Goal: Transaction & Acquisition: Purchase product/service

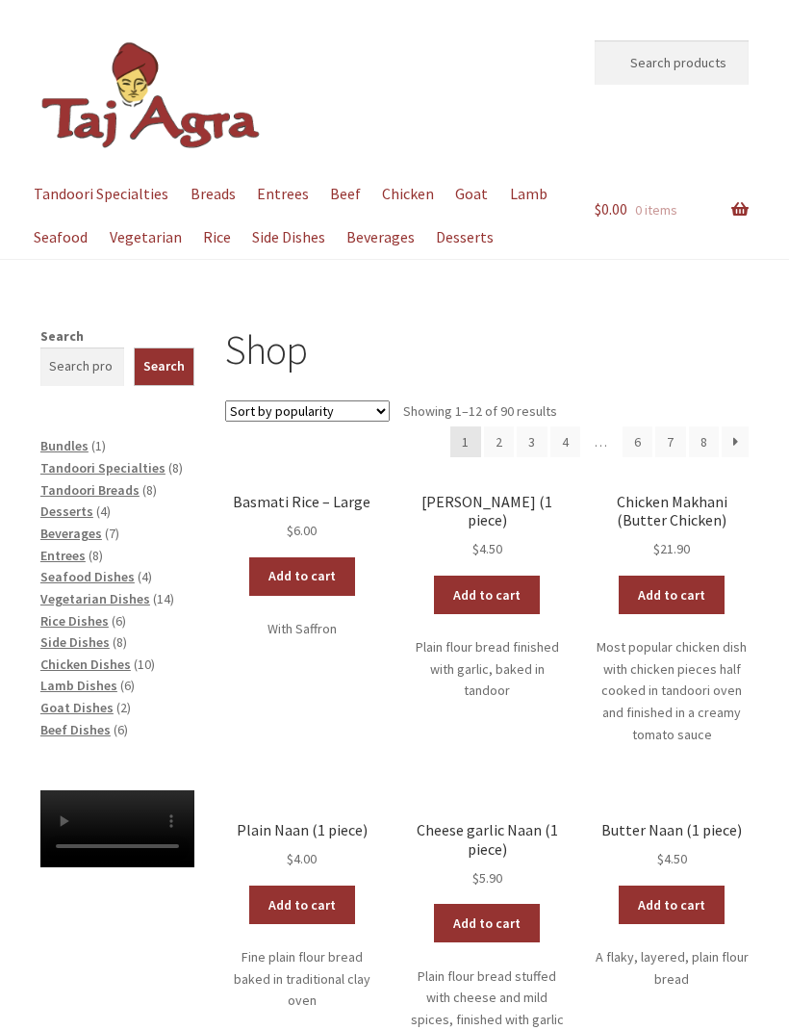
click at [149, 467] on span "Tandoori Specialties" at bounding box center [102, 467] width 125 height 17
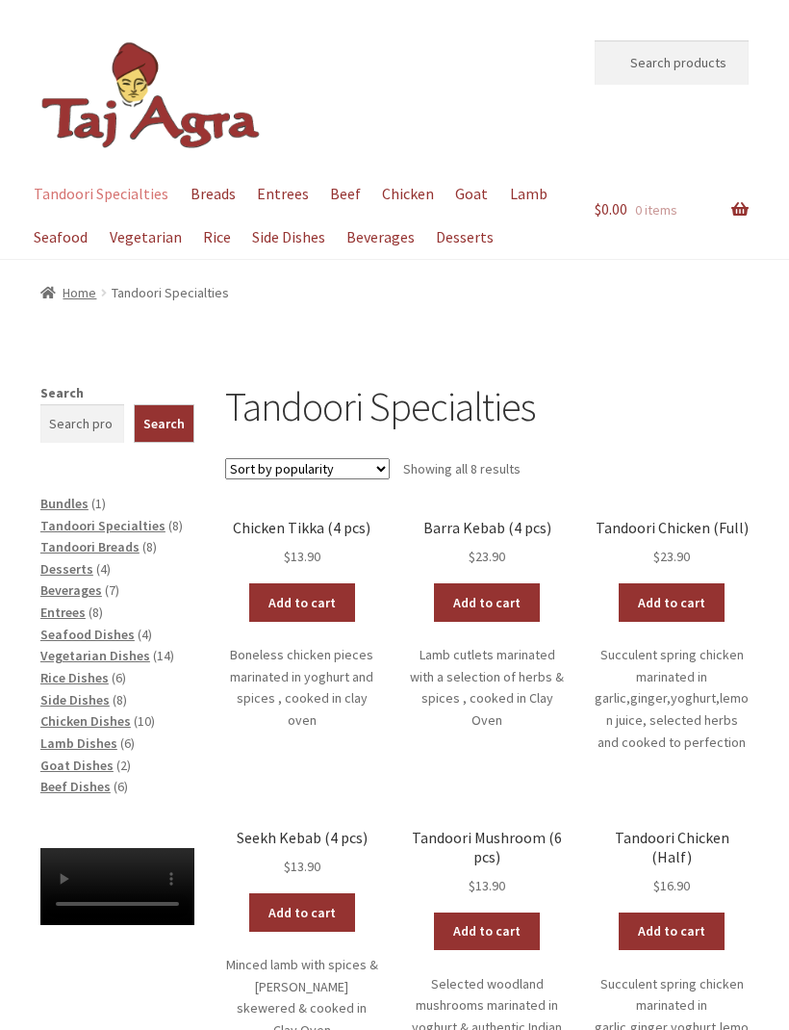
click at [94, 739] on span "Lamb Dishes" at bounding box center [78, 742] width 77 height 17
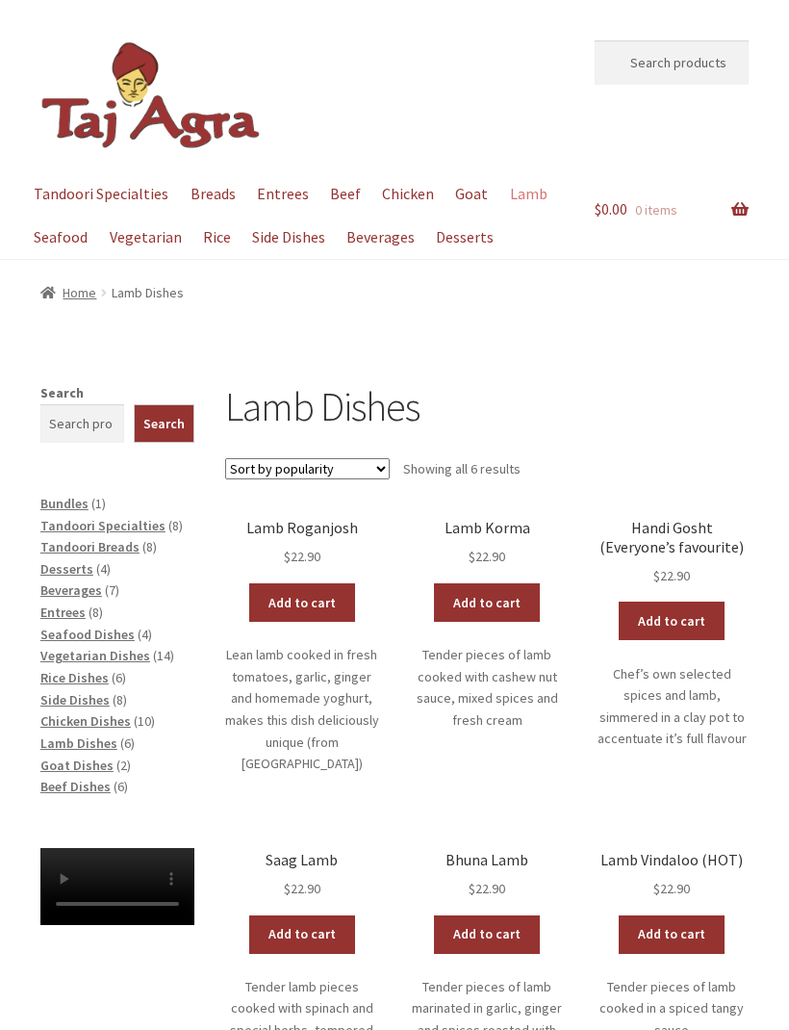
click at [41, 778] on span "Beef Dishes" at bounding box center [75, 786] width 70 height 17
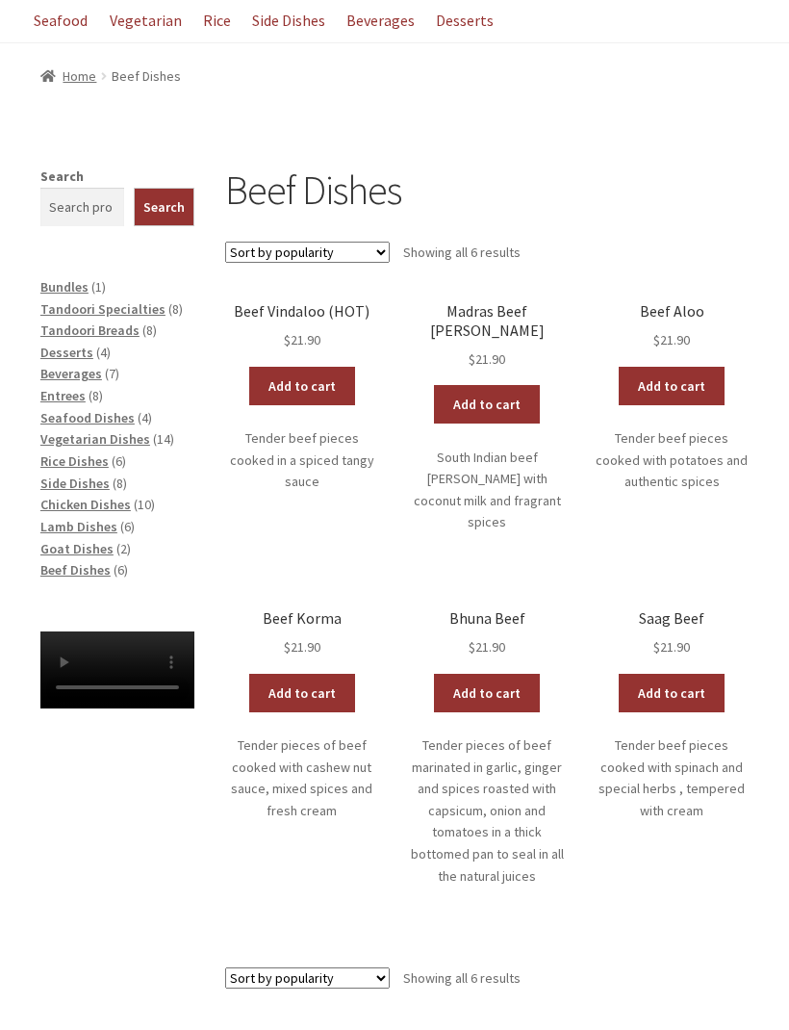
scroll to position [214, 0]
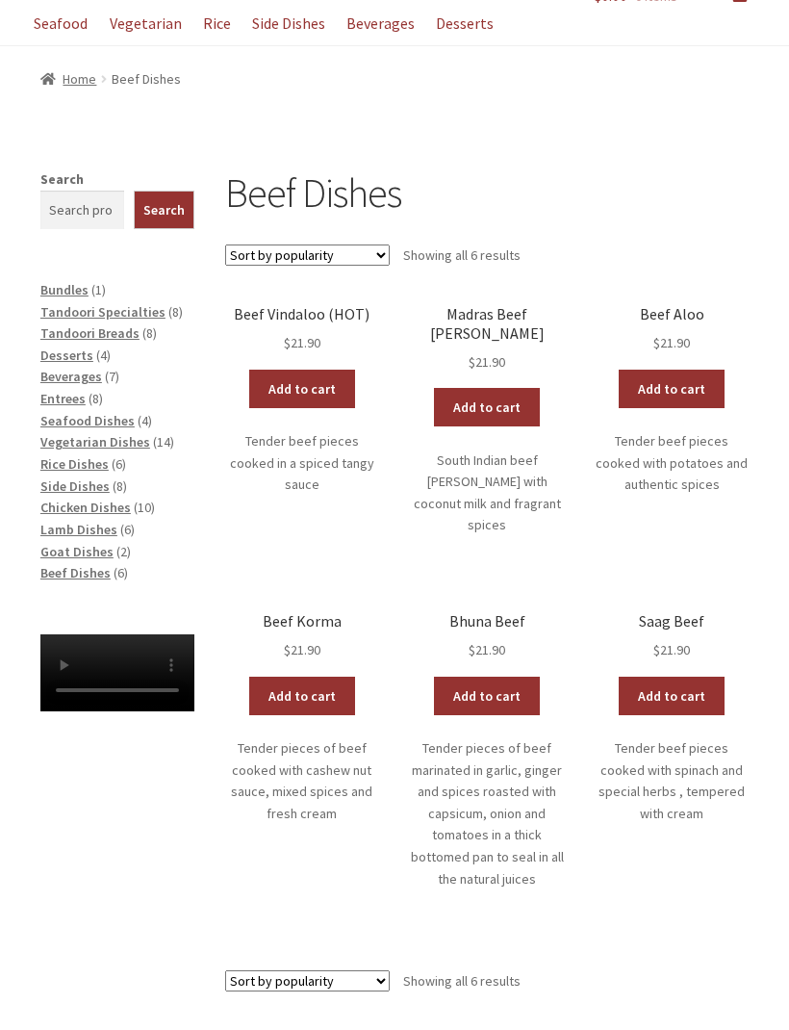
click at [71, 499] on span "Chicken Dishes" at bounding box center [85, 507] width 90 height 17
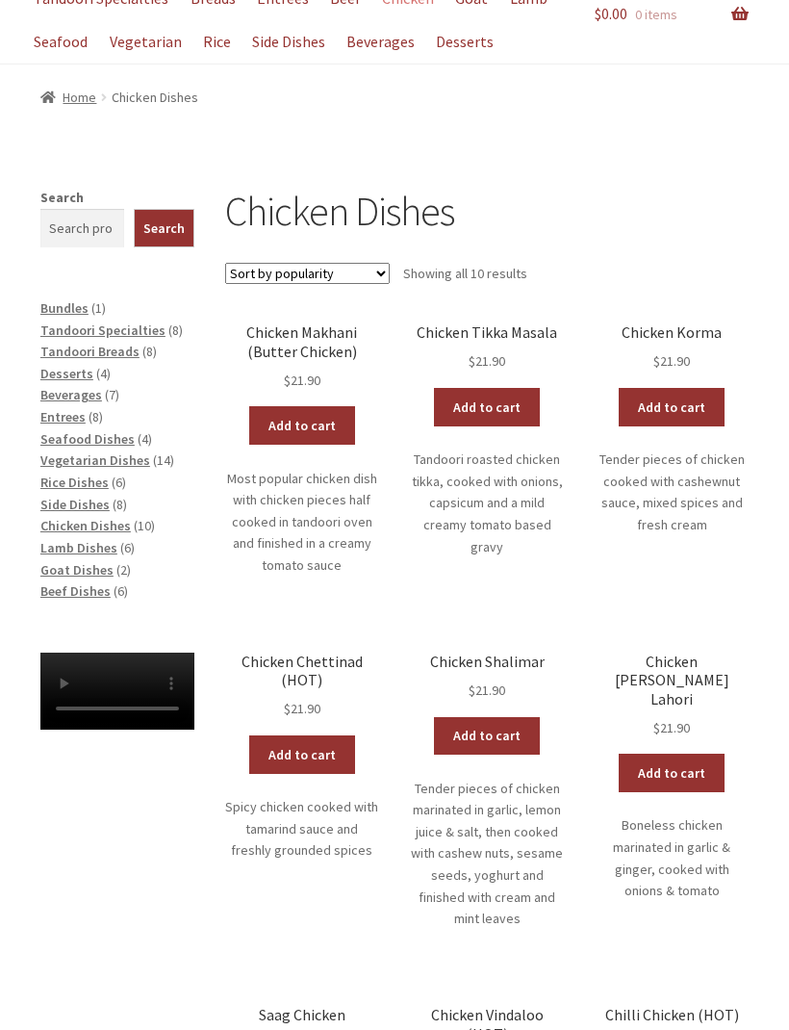
scroll to position [190, 0]
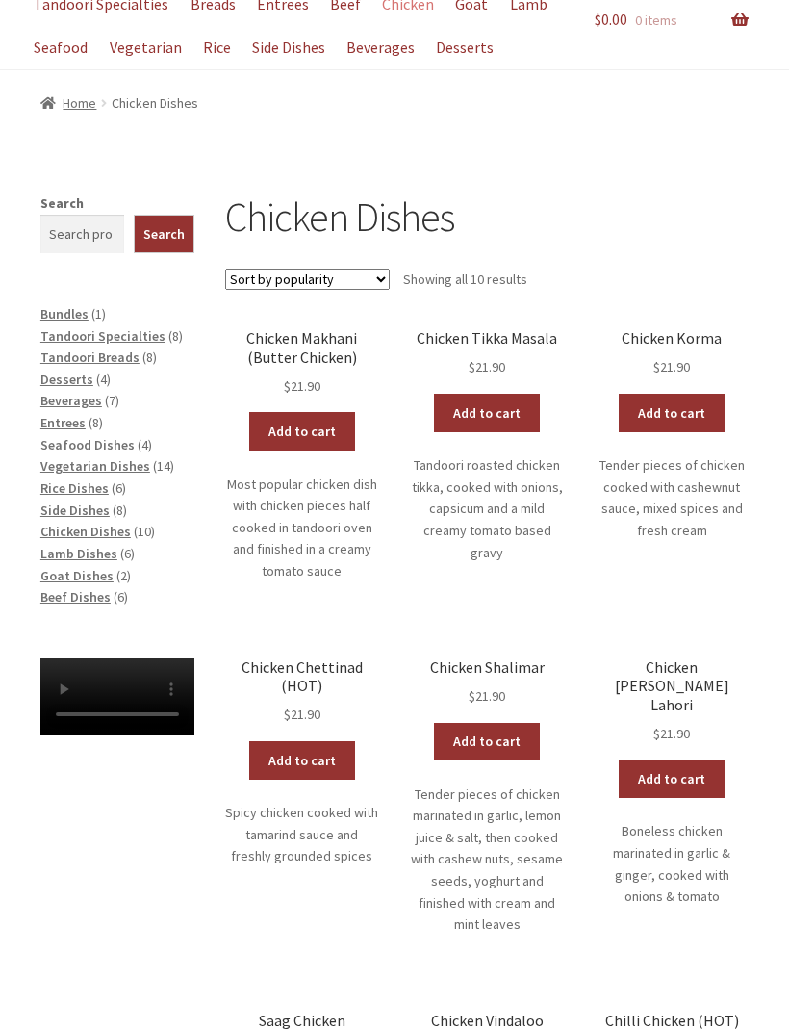
click at [64, 547] on span "Lamb Dishes" at bounding box center [78, 553] width 77 height 17
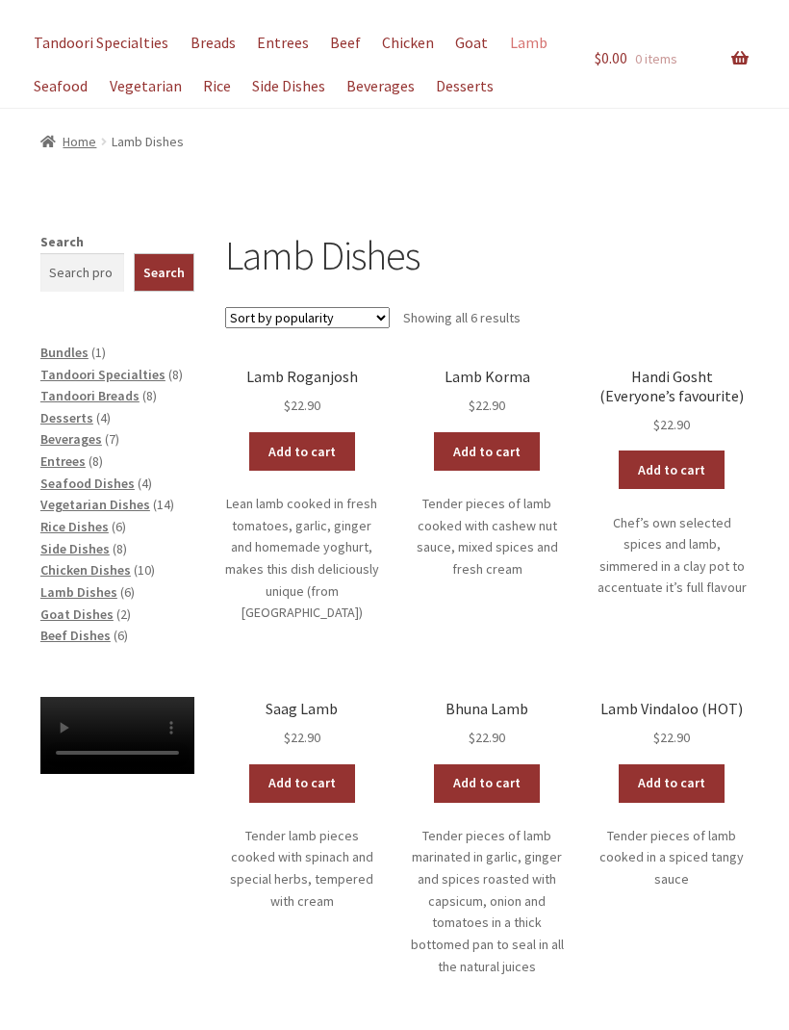
scroll to position [150, 0]
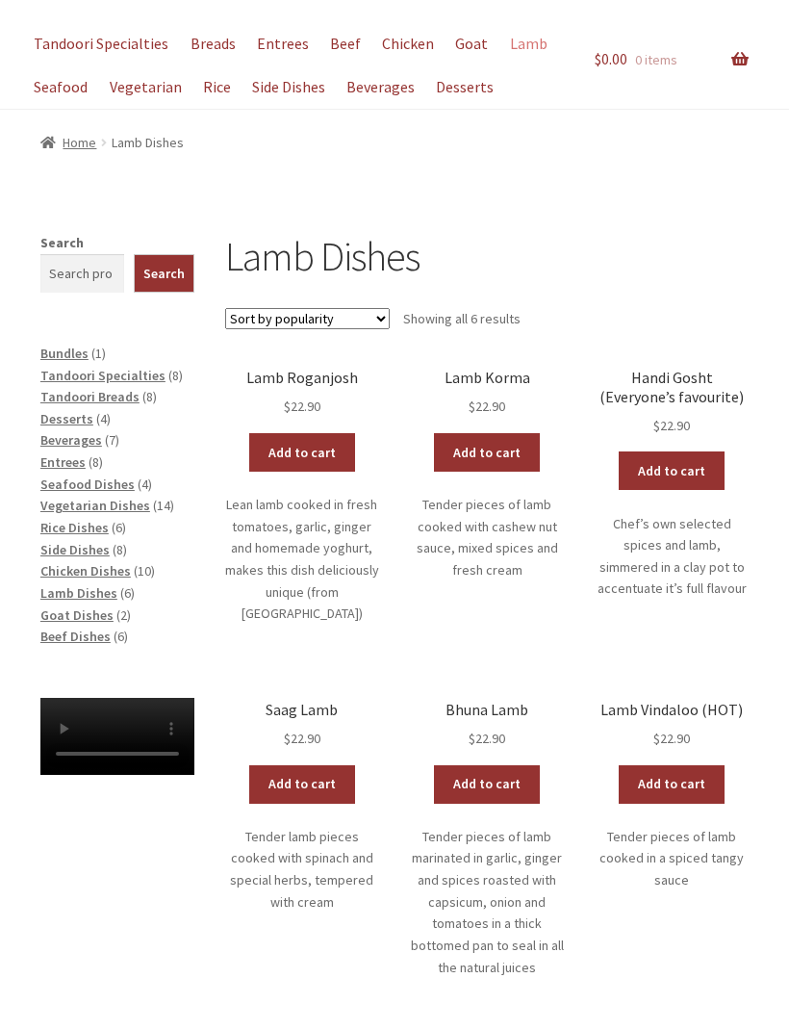
click at [67, 607] on span "Goat Dishes" at bounding box center [76, 614] width 73 height 17
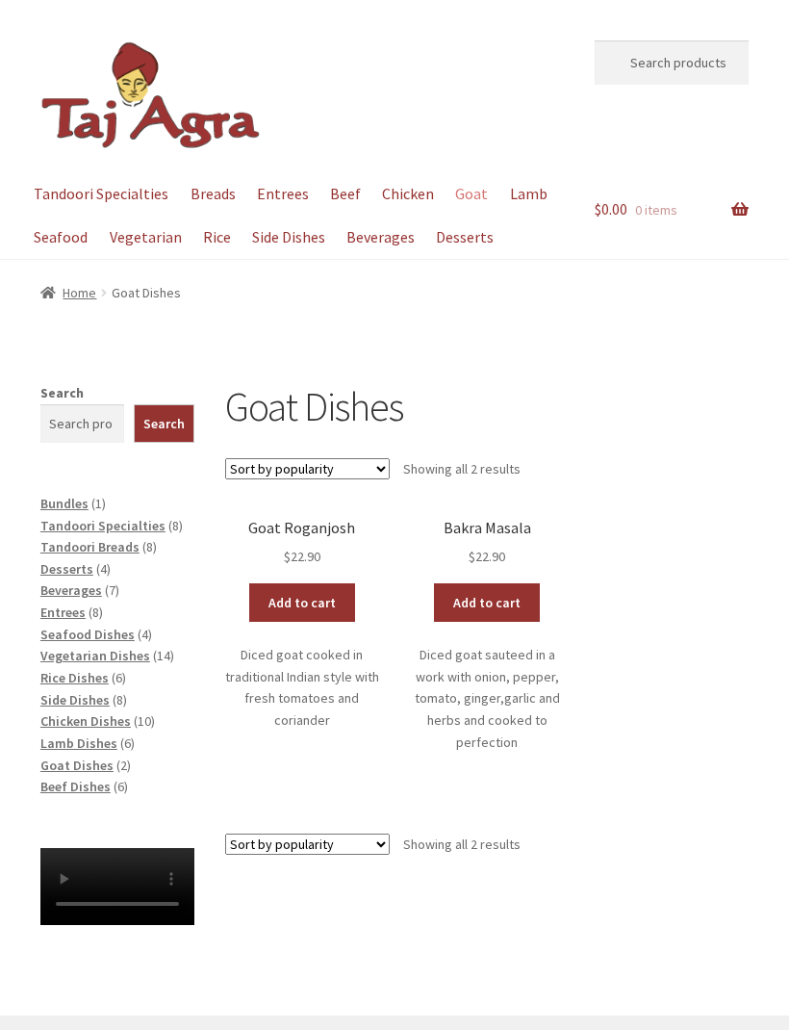
click at [66, 782] on span "Beef Dishes" at bounding box center [75, 786] width 70 height 17
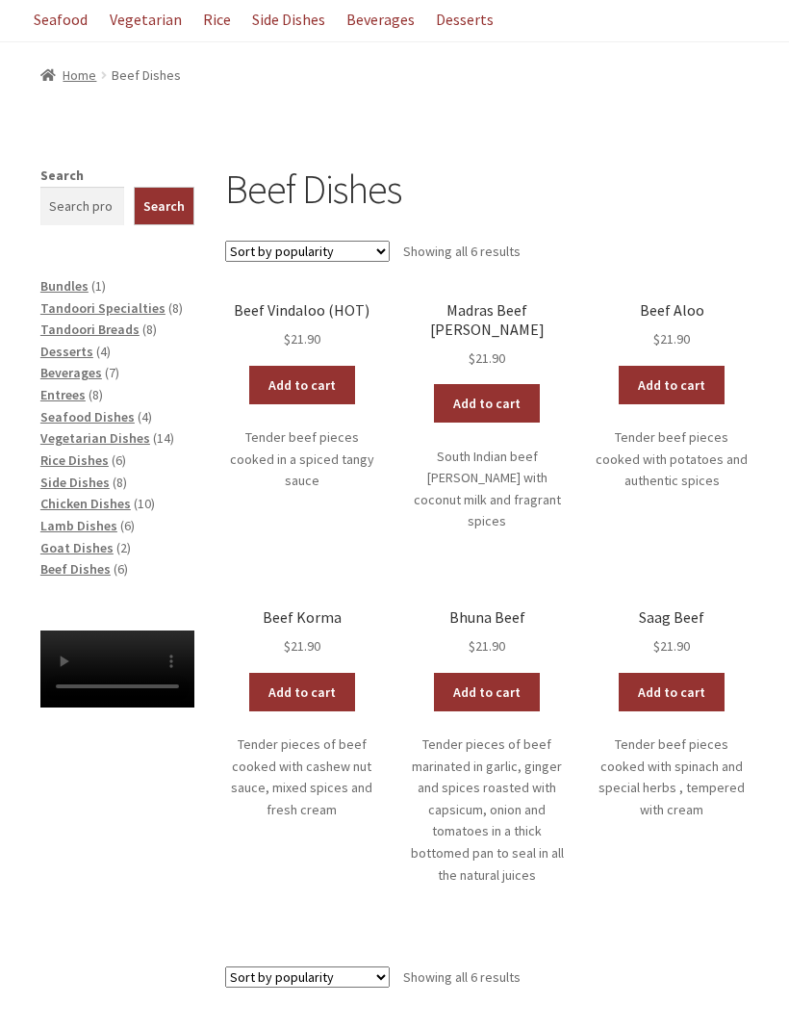
scroll to position [222, 0]
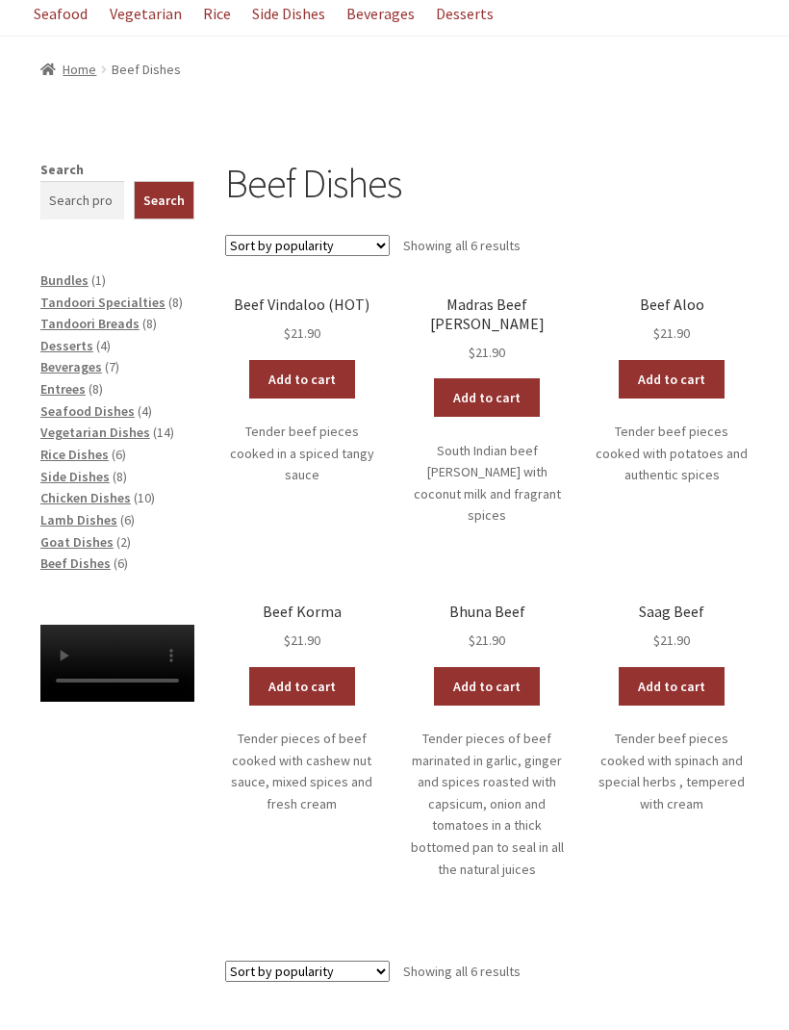
click at [86, 490] on span "Chicken Dishes" at bounding box center [85, 498] width 90 height 17
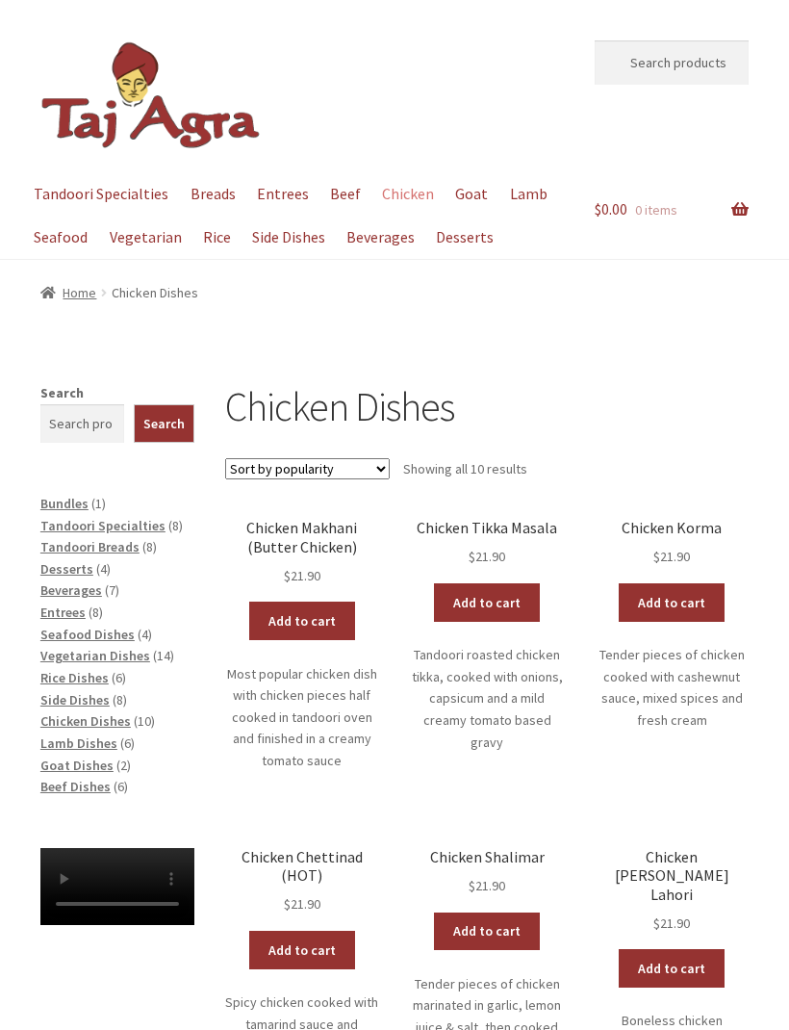
click at [318, 621] on link "Add to cart" at bounding box center [302, 620] width 106 height 38
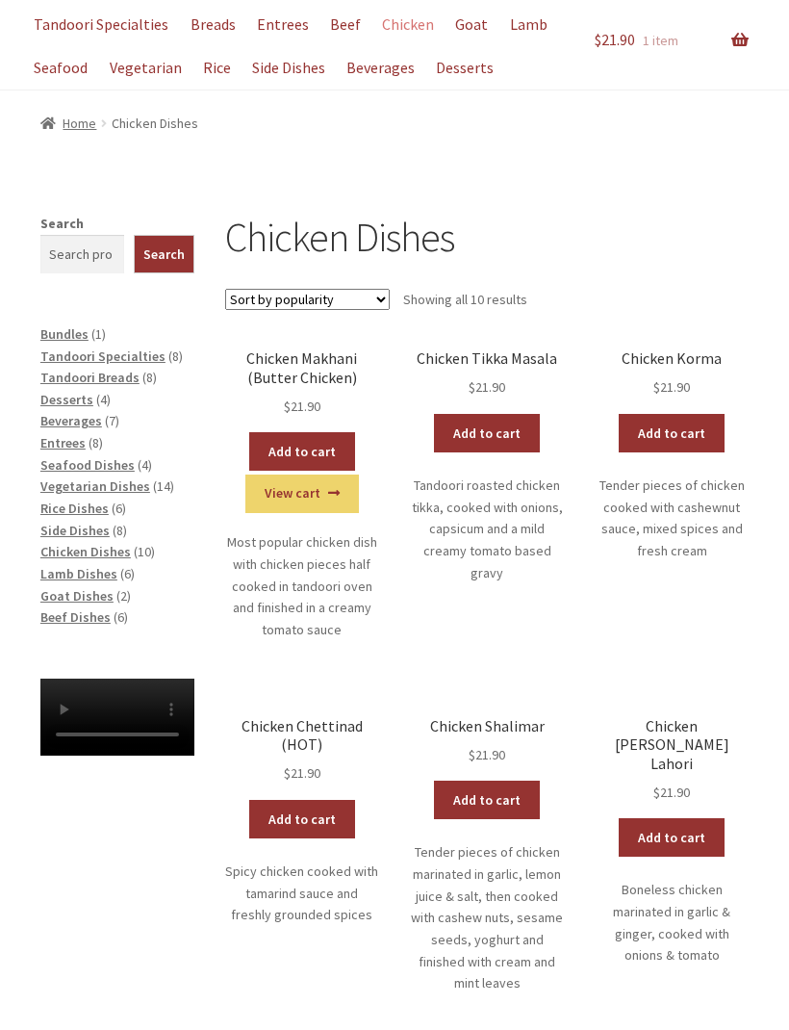
scroll to position [169, 0]
click at [62, 570] on span "Lamb Dishes" at bounding box center [78, 573] width 77 height 17
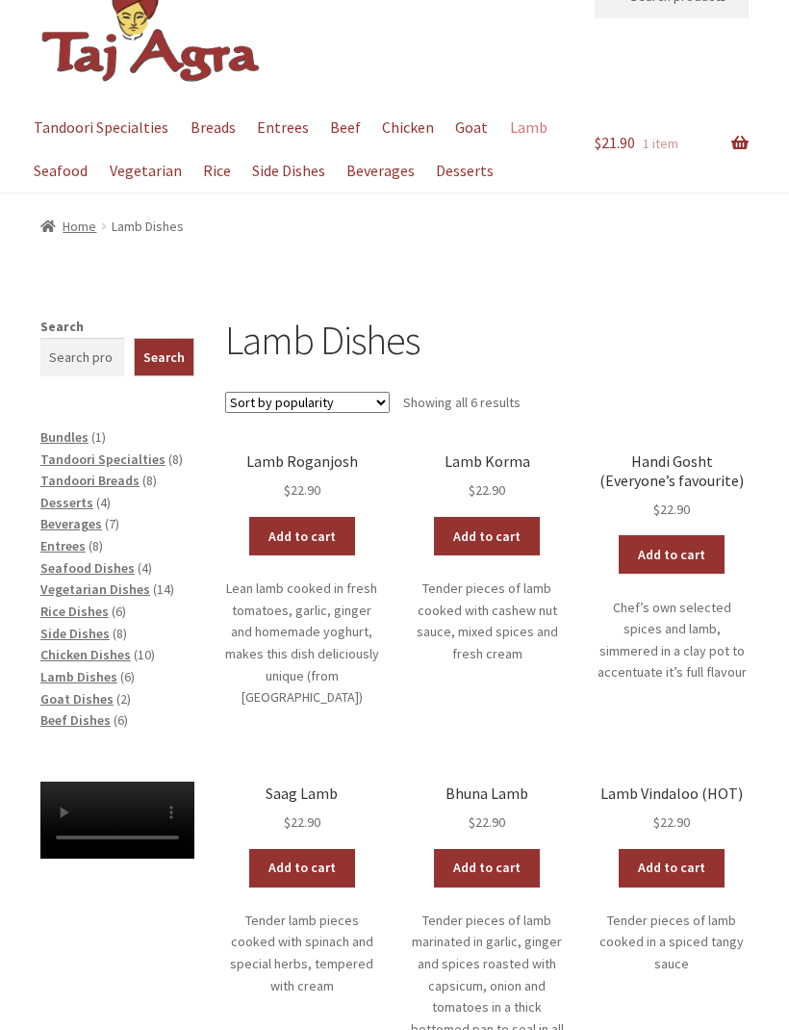
scroll to position [65, 0]
click at [323, 544] on link "Add to cart" at bounding box center [302, 537] width 106 height 38
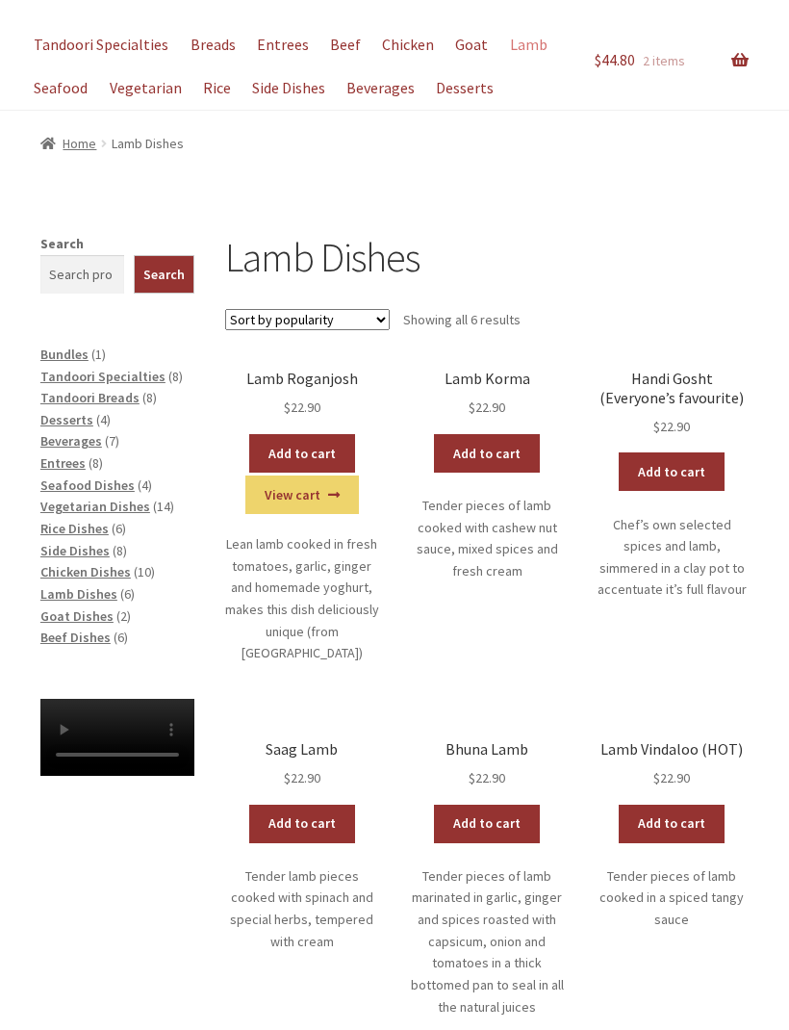
scroll to position [146, 0]
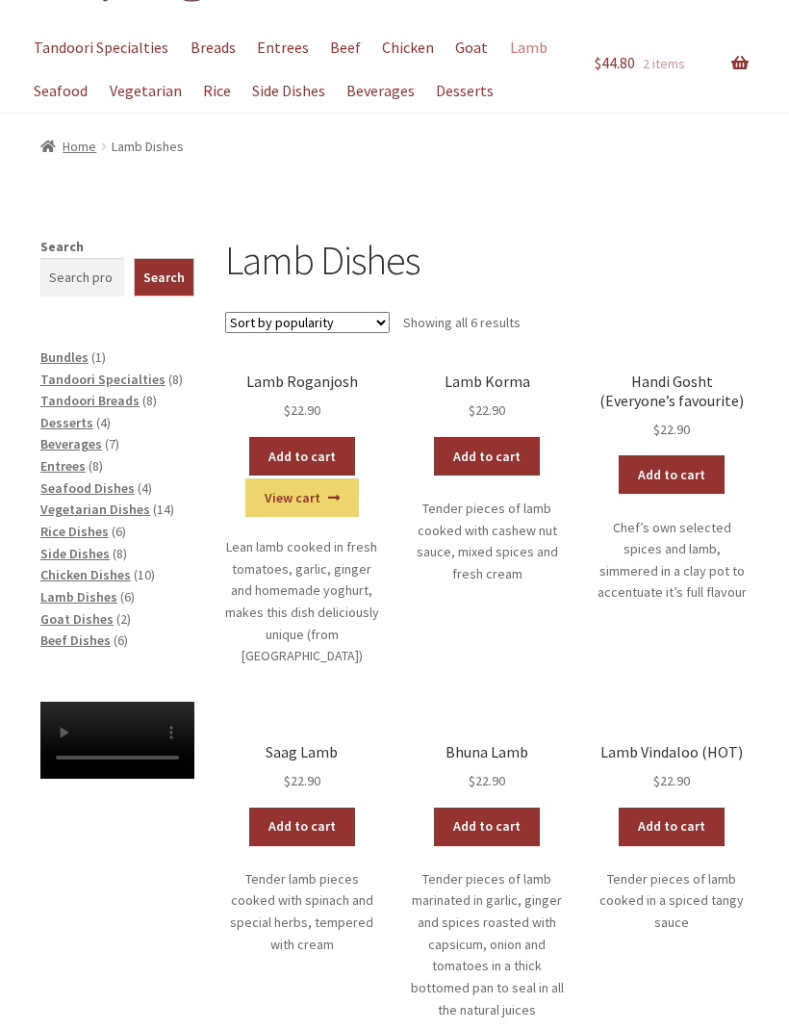
click at [209, 46] on link "Breads" at bounding box center [213, 47] width 64 height 43
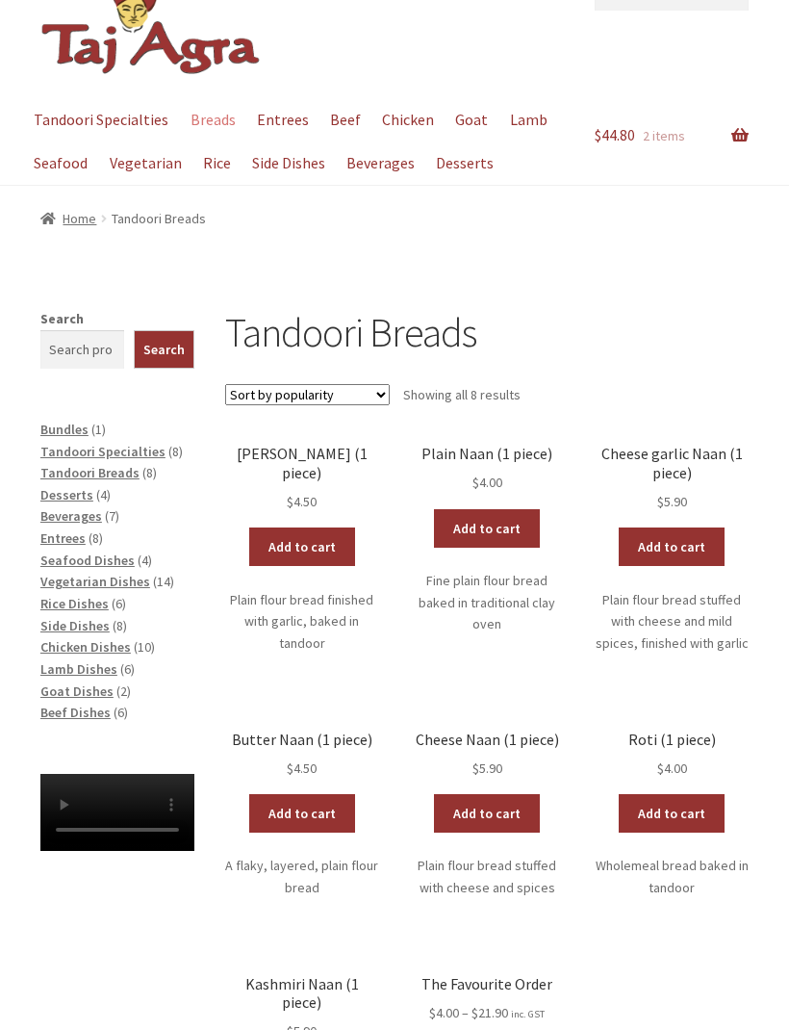
scroll to position [80, 0]
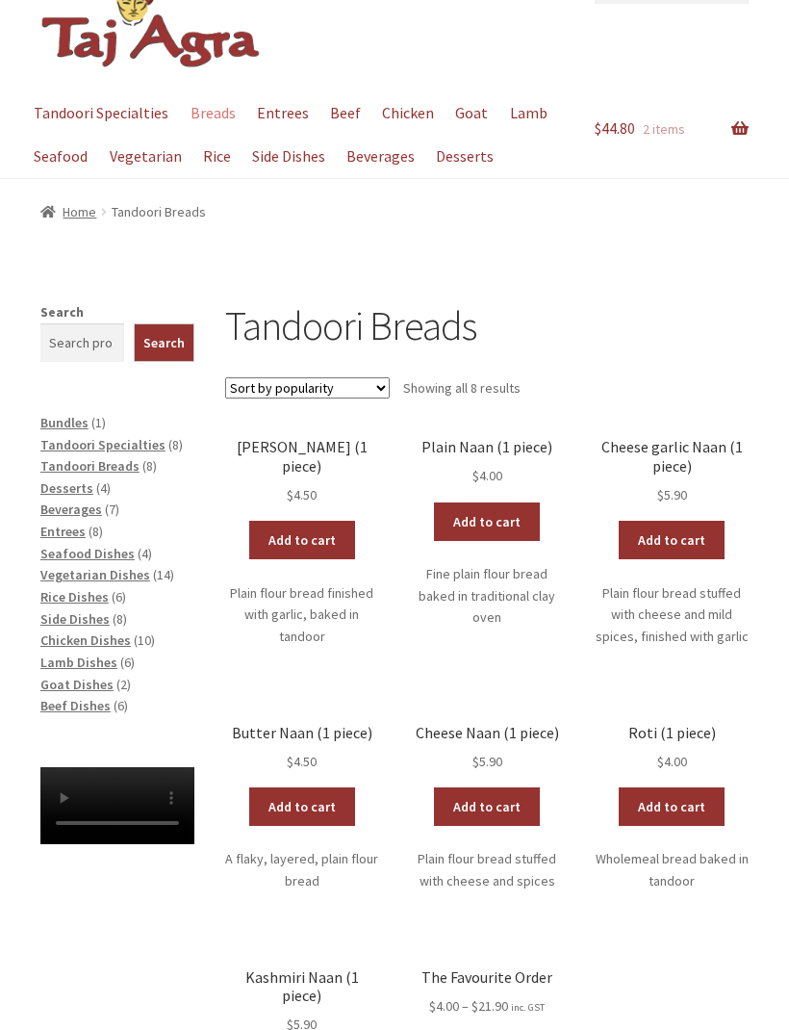
click at [267, 115] on link "Entrees" at bounding box center [282, 113] width 70 height 43
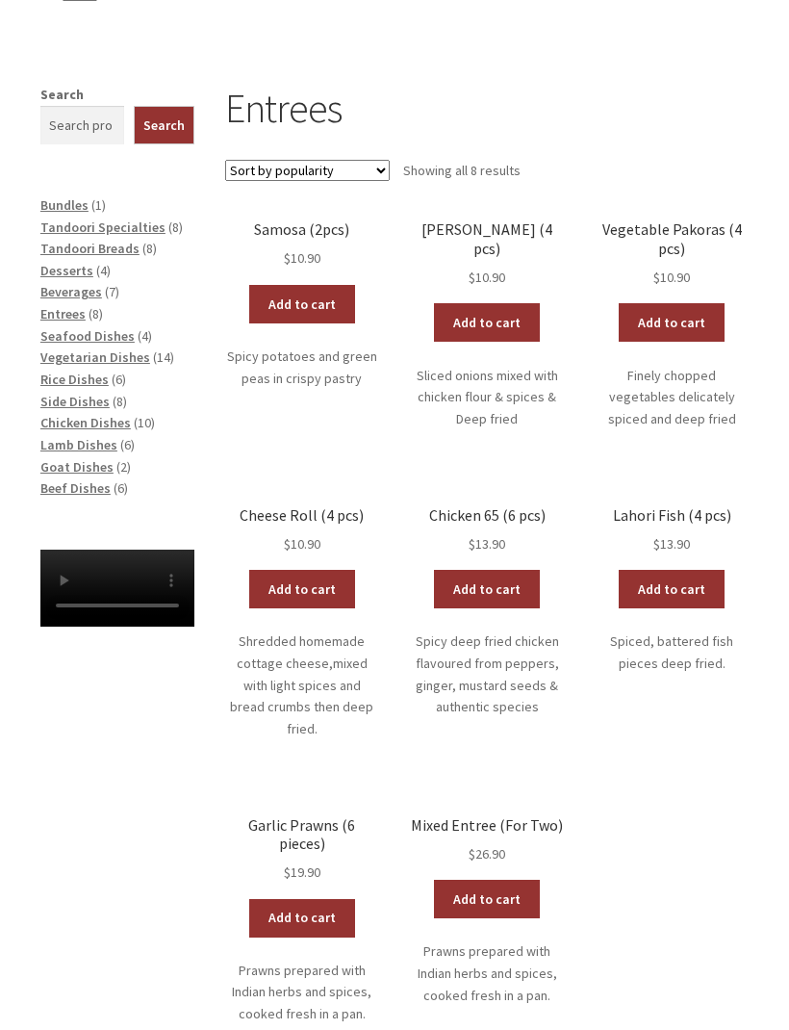
scroll to position [295, 0]
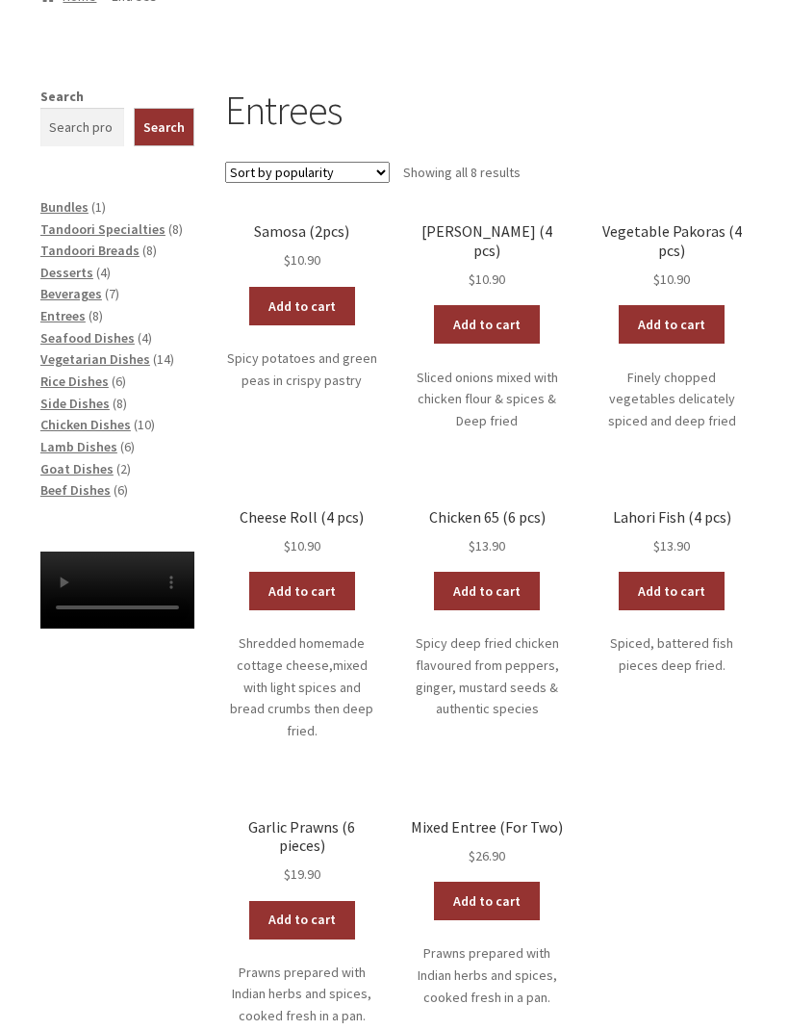
click at [290, 297] on link "Add to cart" at bounding box center [302, 307] width 106 height 38
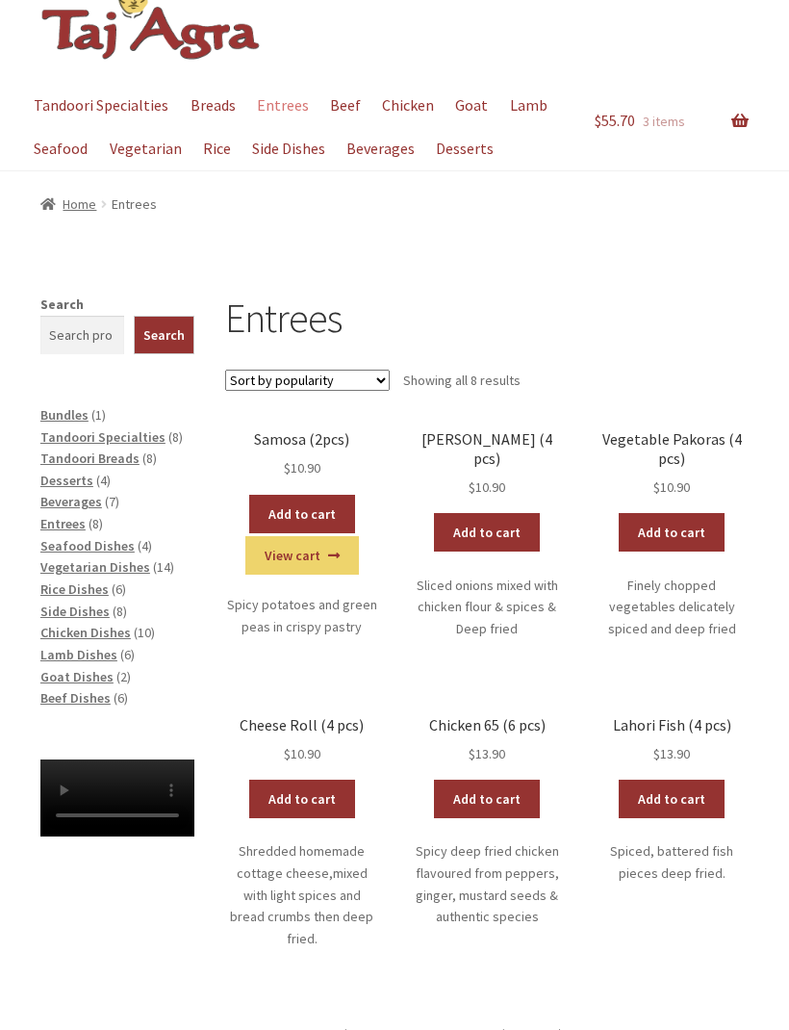
scroll to position [88, 0]
click at [210, 104] on link "Breads" at bounding box center [213, 106] width 64 height 43
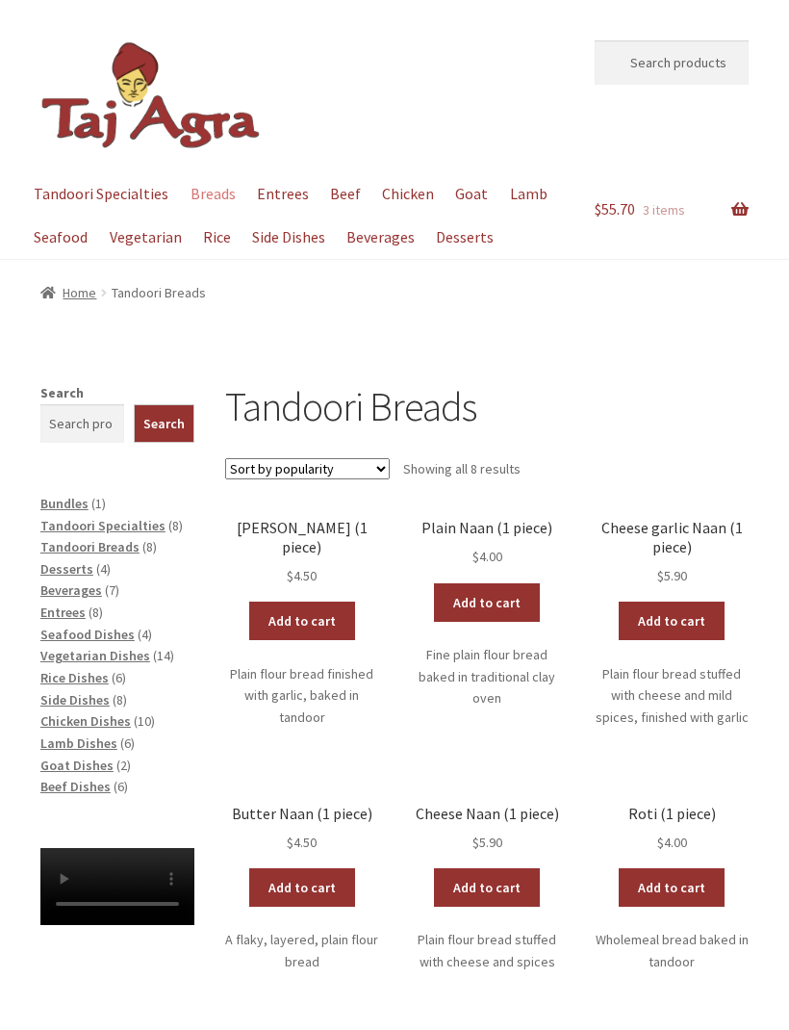
click at [314, 601] on link "Add to cart" at bounding box center [302, 620] width 106 height 38
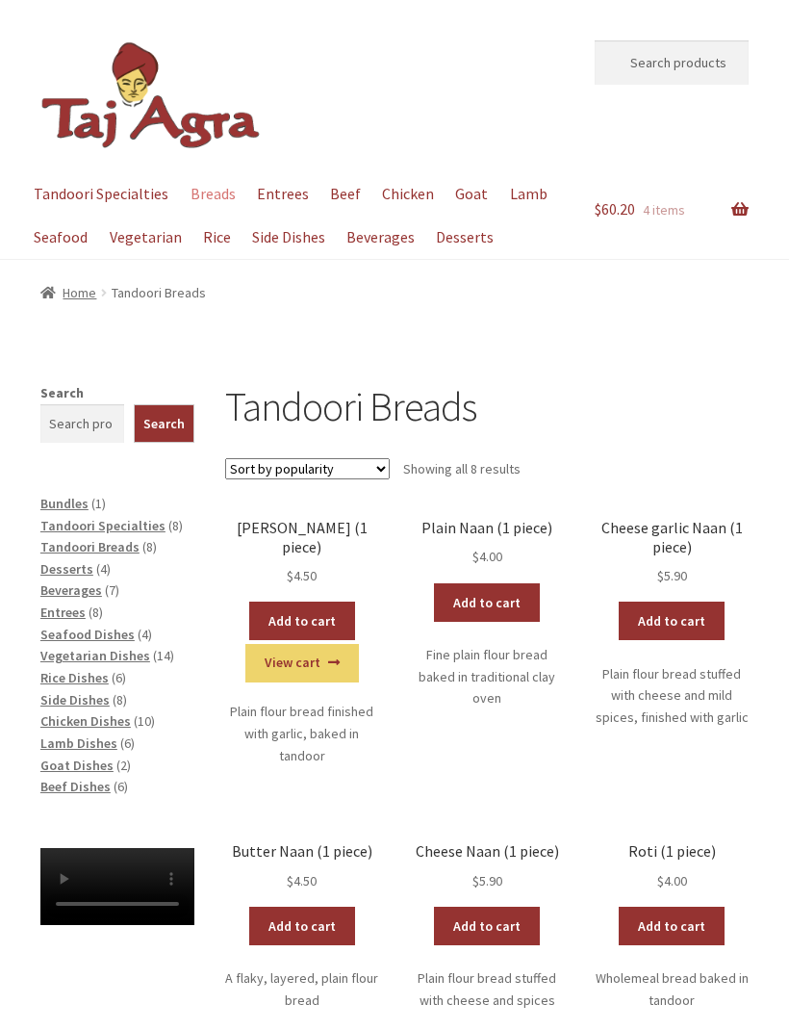
click at [315, 601] on link "Add to cart" at bounding box center [302, 620] width 106 height 38
click at [0, 0] on link "×" at bounding box center [0, 0] width 0 height 0
click at [315, 322] on div "Home / Tandoori Breads" at bounding box center [394, 292] width 789 height 65
click at [494, 306] on div "Home / Tandoori Breads" at bounding box center [394, 292] width 789 height 65
